Goal: Find specific page/section: Find specific page/section

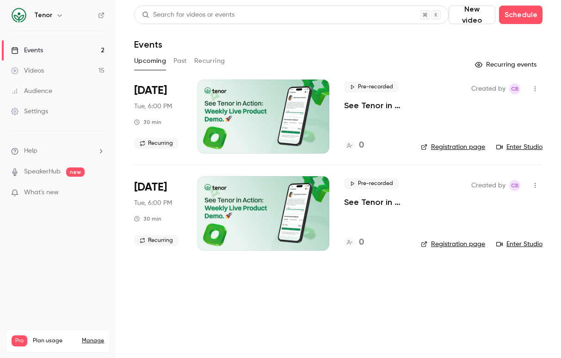
click at [185, 55] on button "Past" at bounding box center [179, 61] width 13 height 15
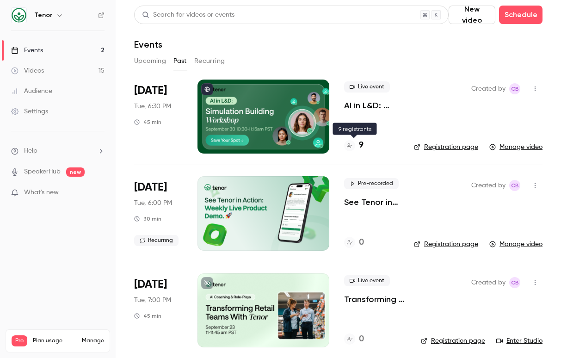
click at [353, 149] on div at bounding box center [349, 145] width 11 height 11
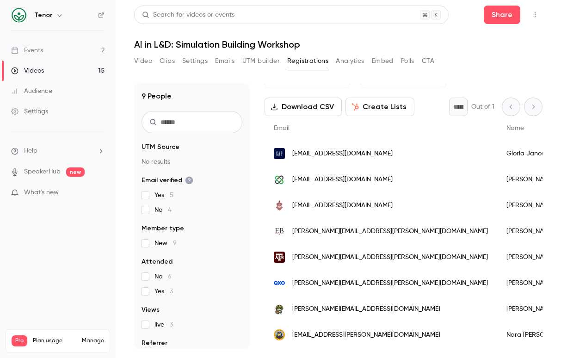
click at [497, 204] on div "[PERSON_NAME]" at bounding box center [555, 205] width 116 height 26
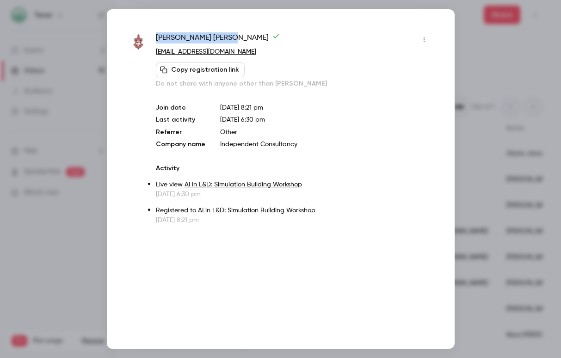
drag, startPoint x: 216, startPoint y: 33, endPoint x: 156, endPoint y: 35, distance: 60.6
click at [156, 35] on span "[PERSON_NAME]" at bounding box center [218, 39] width 124 height 15
copy span "[PERSON_NAME]"
